Goal: Transaction & Acquisition: Purchase product/service

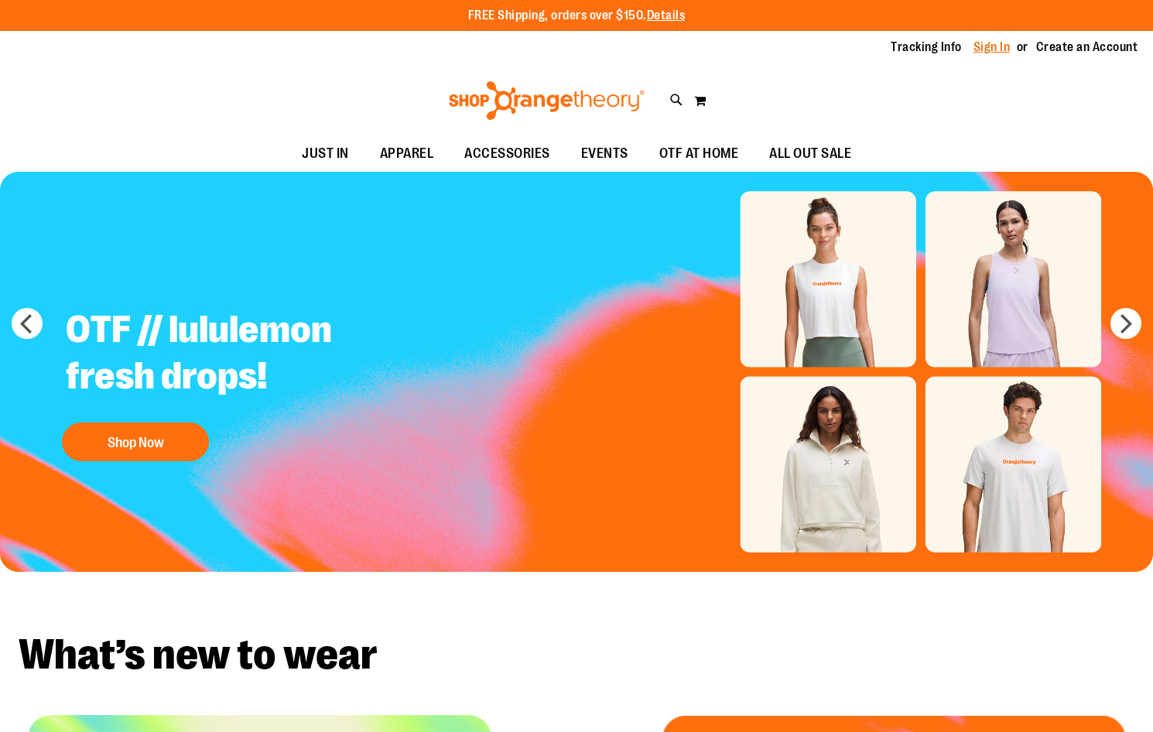
click at [994, 43] on link "Sign In" at bounding box center [991, 47] width 37 height 17
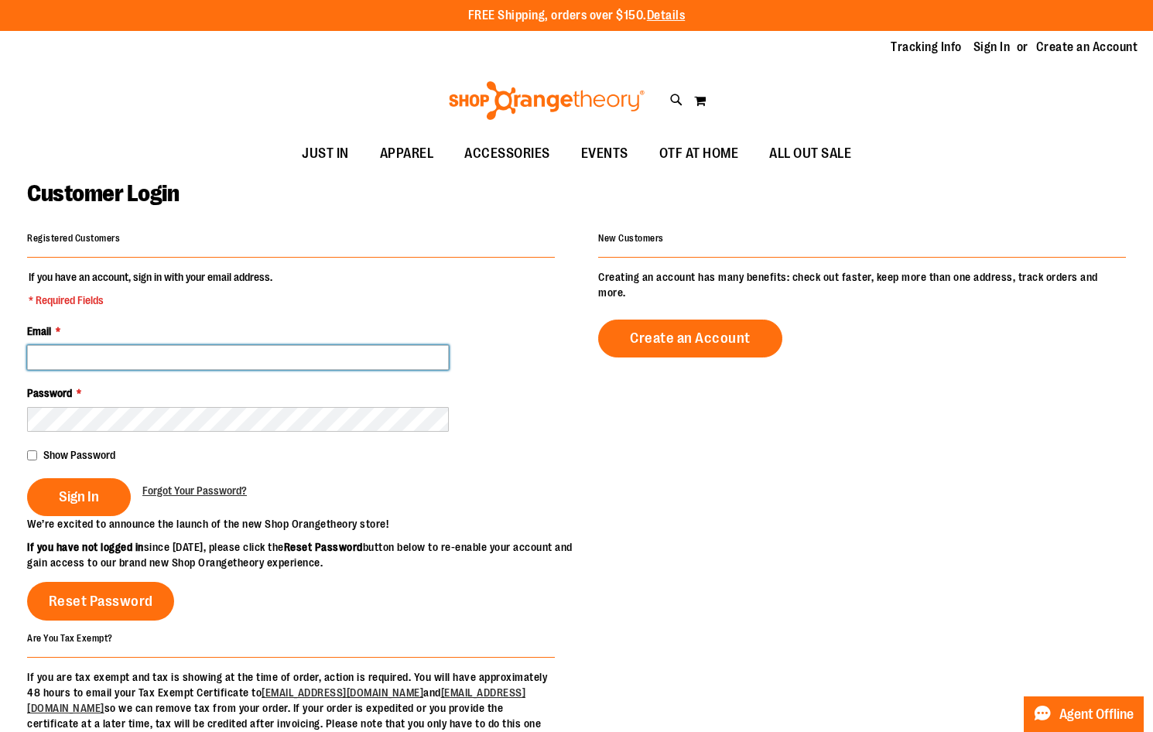
click at [258, 366] on input "Email *" at bounding box center [238, 357] width 422 height 25
type input "**********"
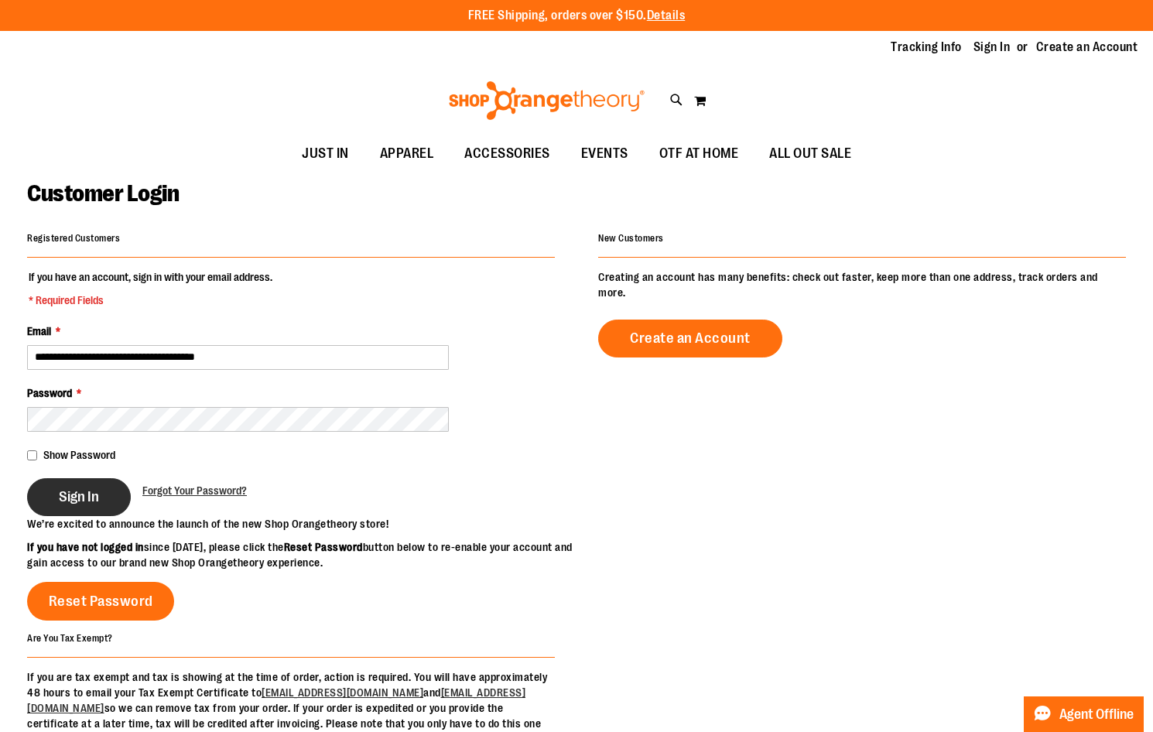
click at [33, 501] on button "Sign In" at bounding box center [79, 497] width 104 height 38
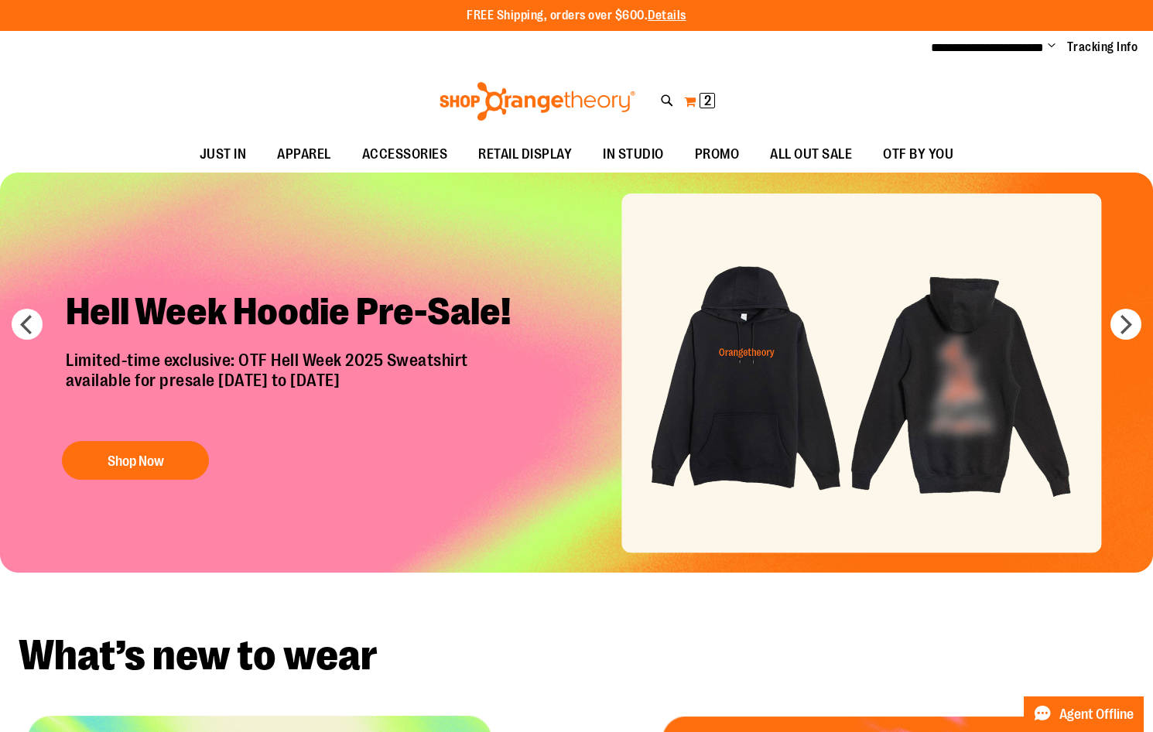
click at [697, 98] on button "My Cart 2 2 items" at bounding box center [699, 101] width 33 height 25
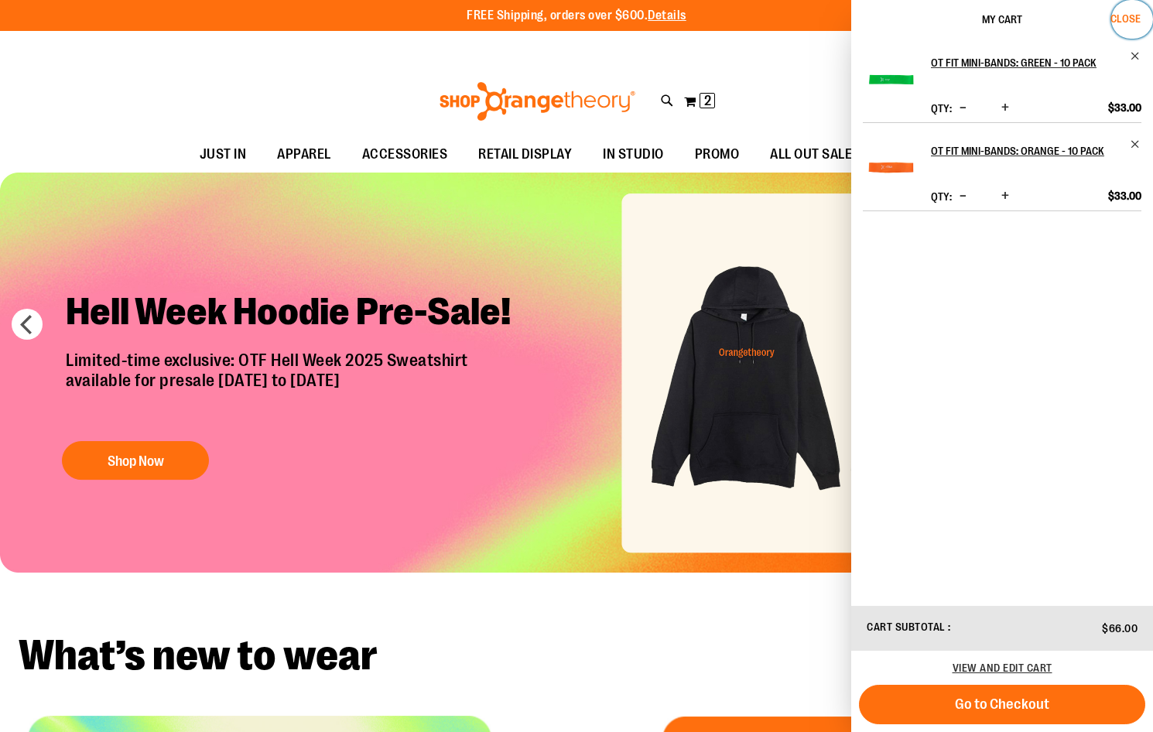
click at [1121, 19] on span "Close" at bounding box center [1125, 18] width 30 height 12
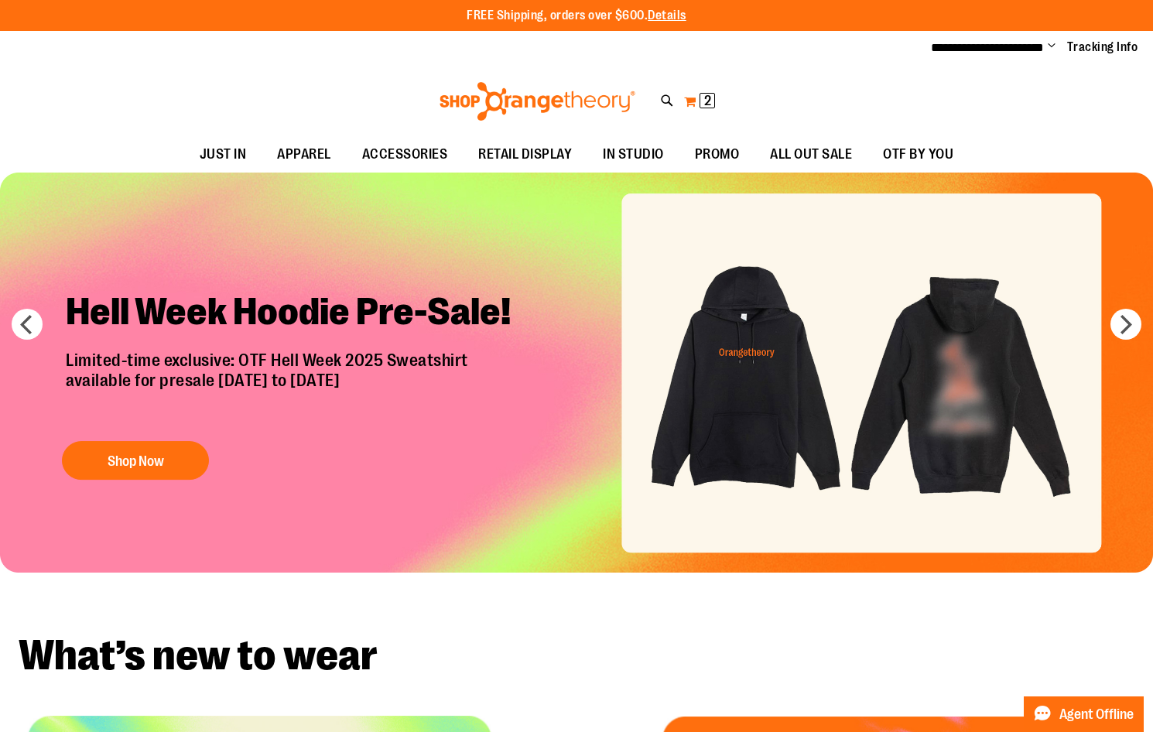
click at [699, 102] on button "My Cart 2 2 items" at bounding box center [699, 101] width 33 height 25
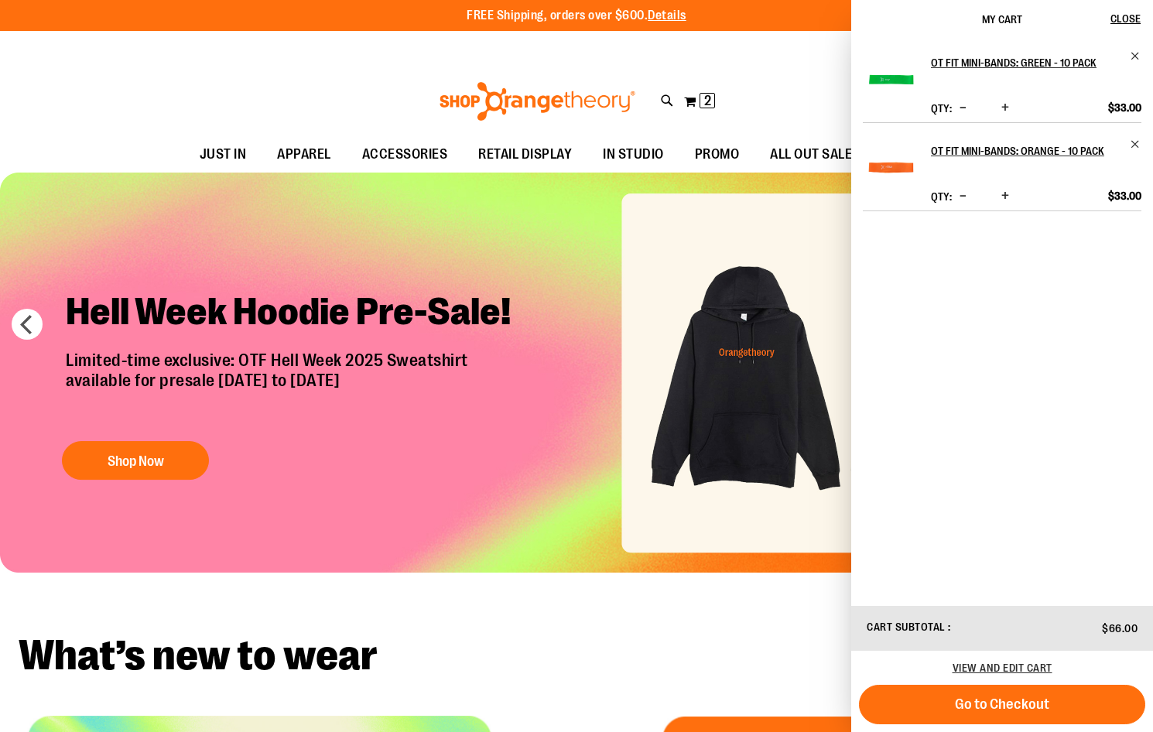
click at [772, 56] on div "**********" at bounding box center [576, 48] width 1153 height 34
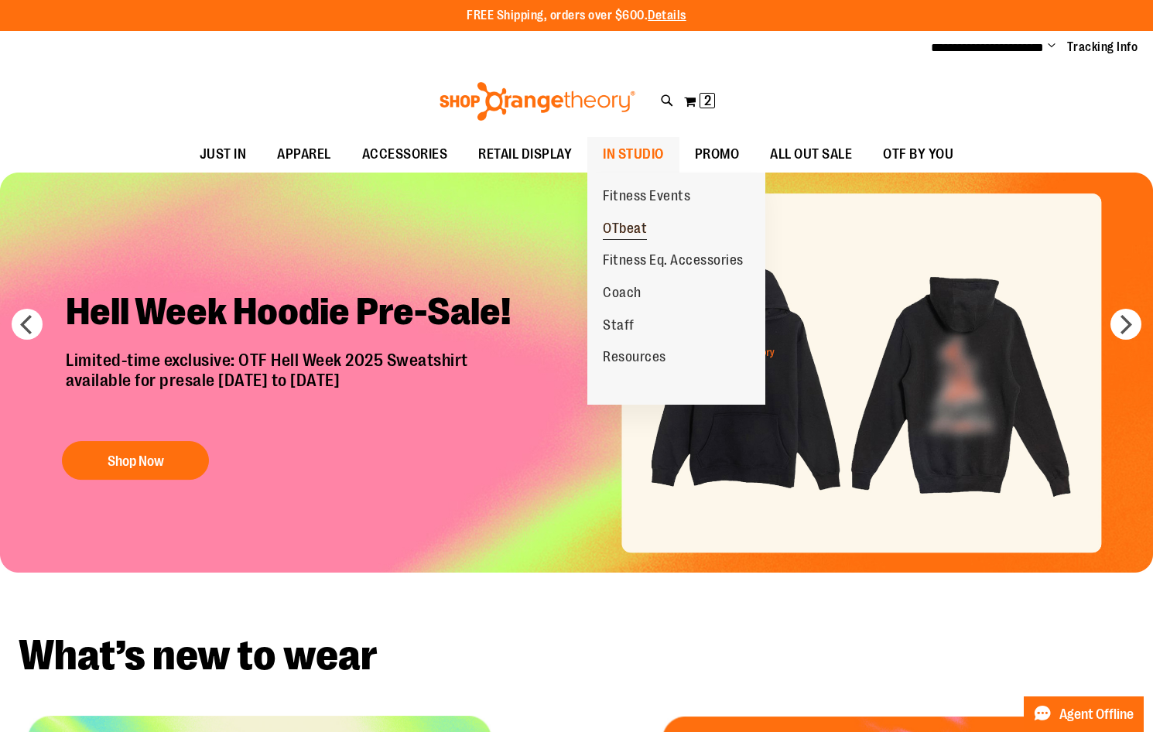
click at [640, 242] on link "OTbeat" at bounding box center [624, 229] width 75 height 33
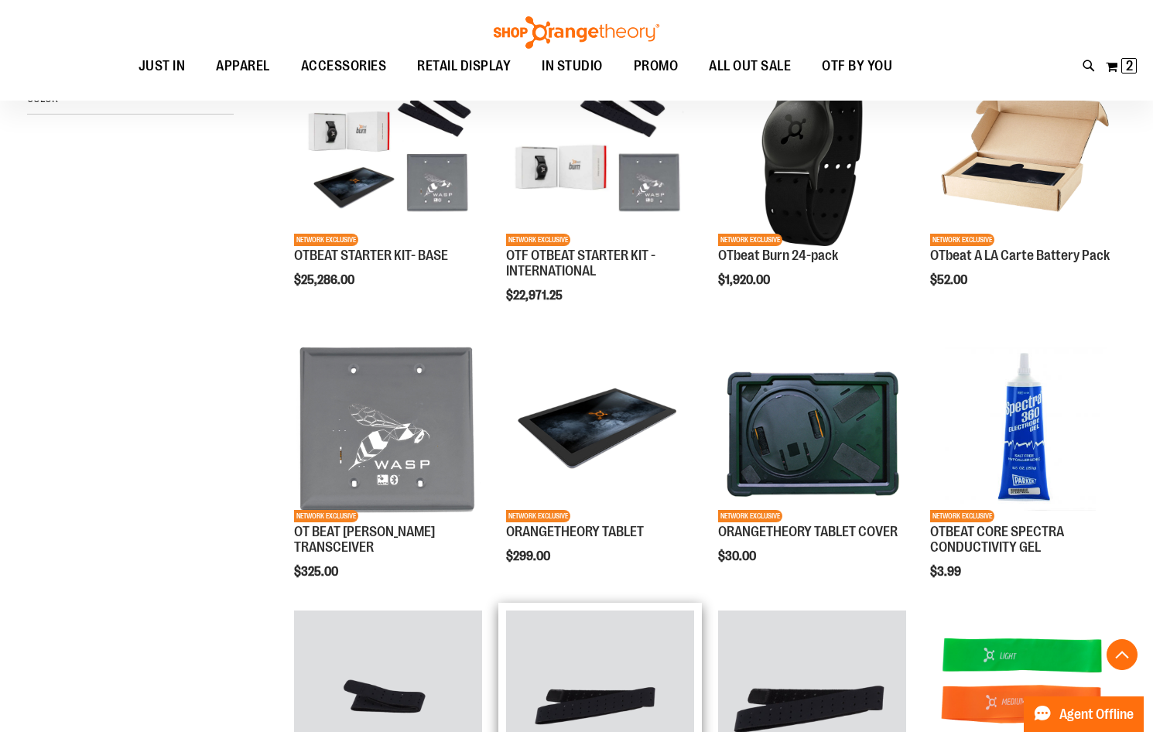
scroll to position [541, 0]
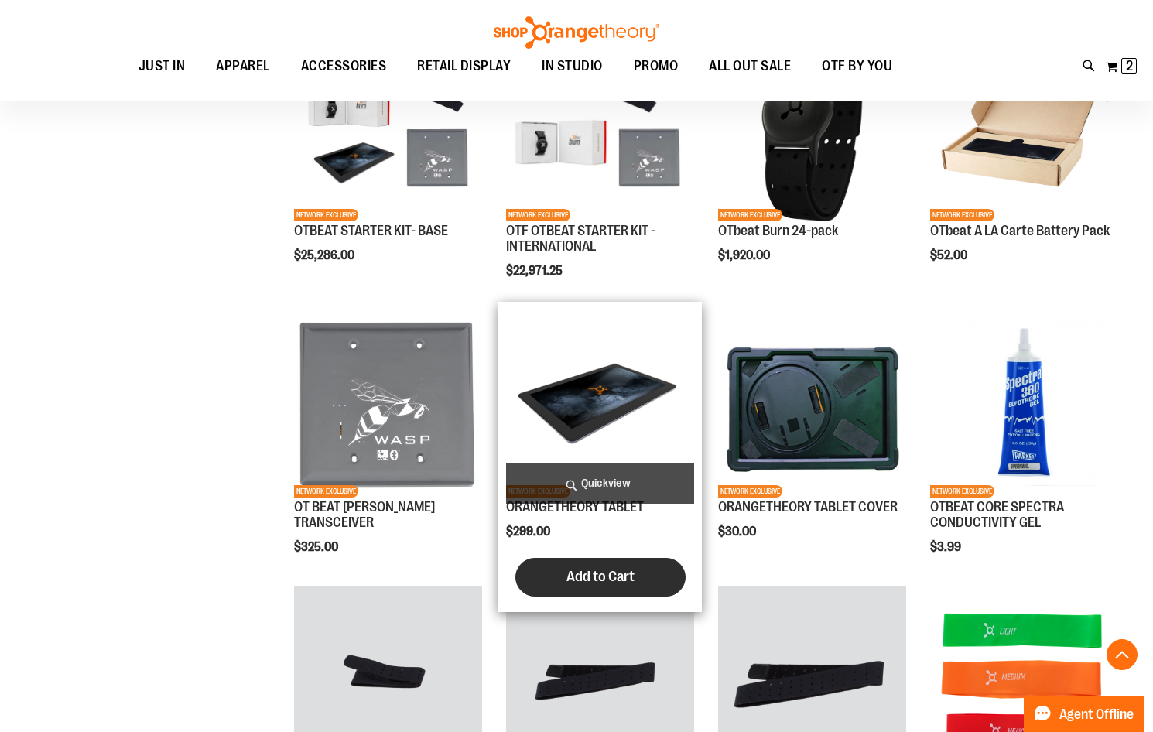
click at [590, 573] on span "Add to Cart" at bounding box center [600, 576] width 68 height 17
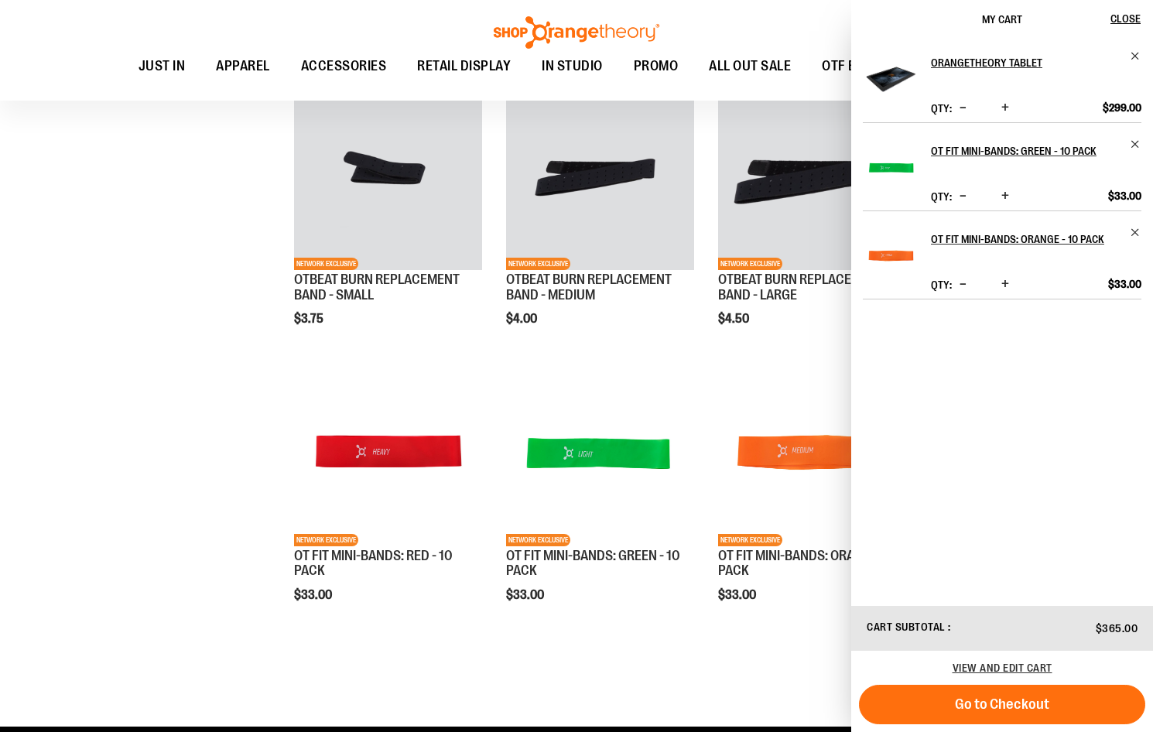
scroll to position [1083, 0]
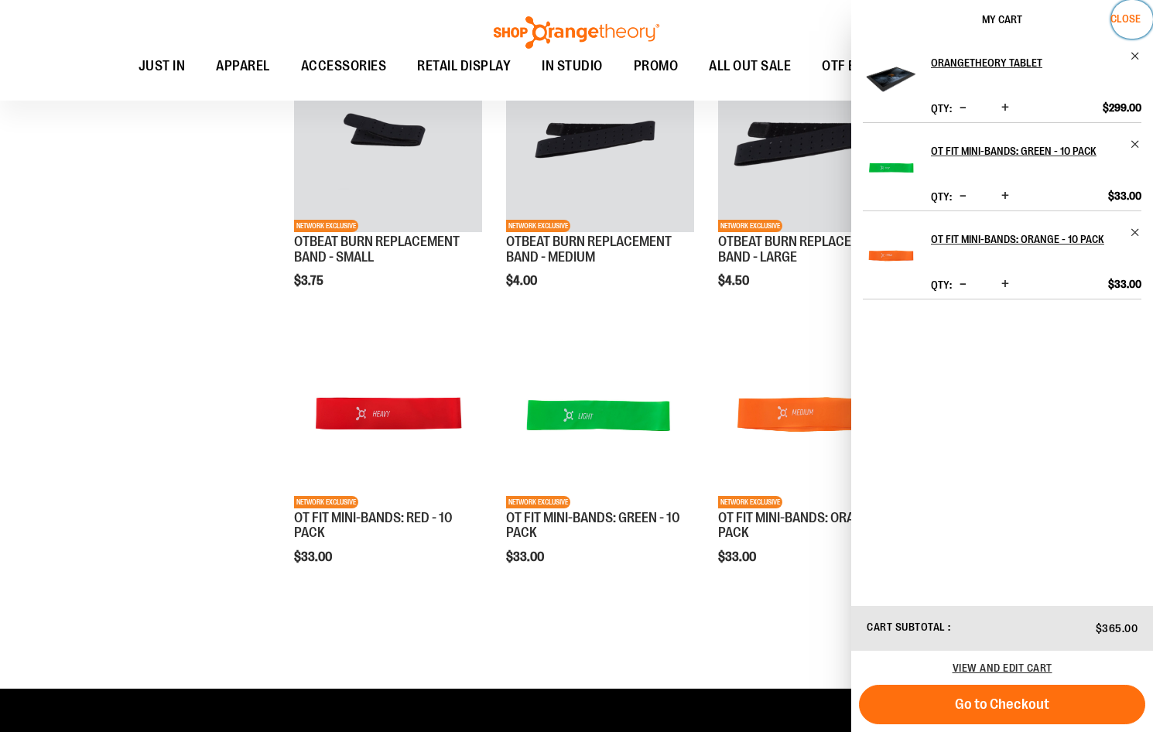
click at [1124, 15] on span "Close" at bounding box center [1125, 18] width 30 height 12
